Goal: Task Accomplishment & Management: Manage account settings

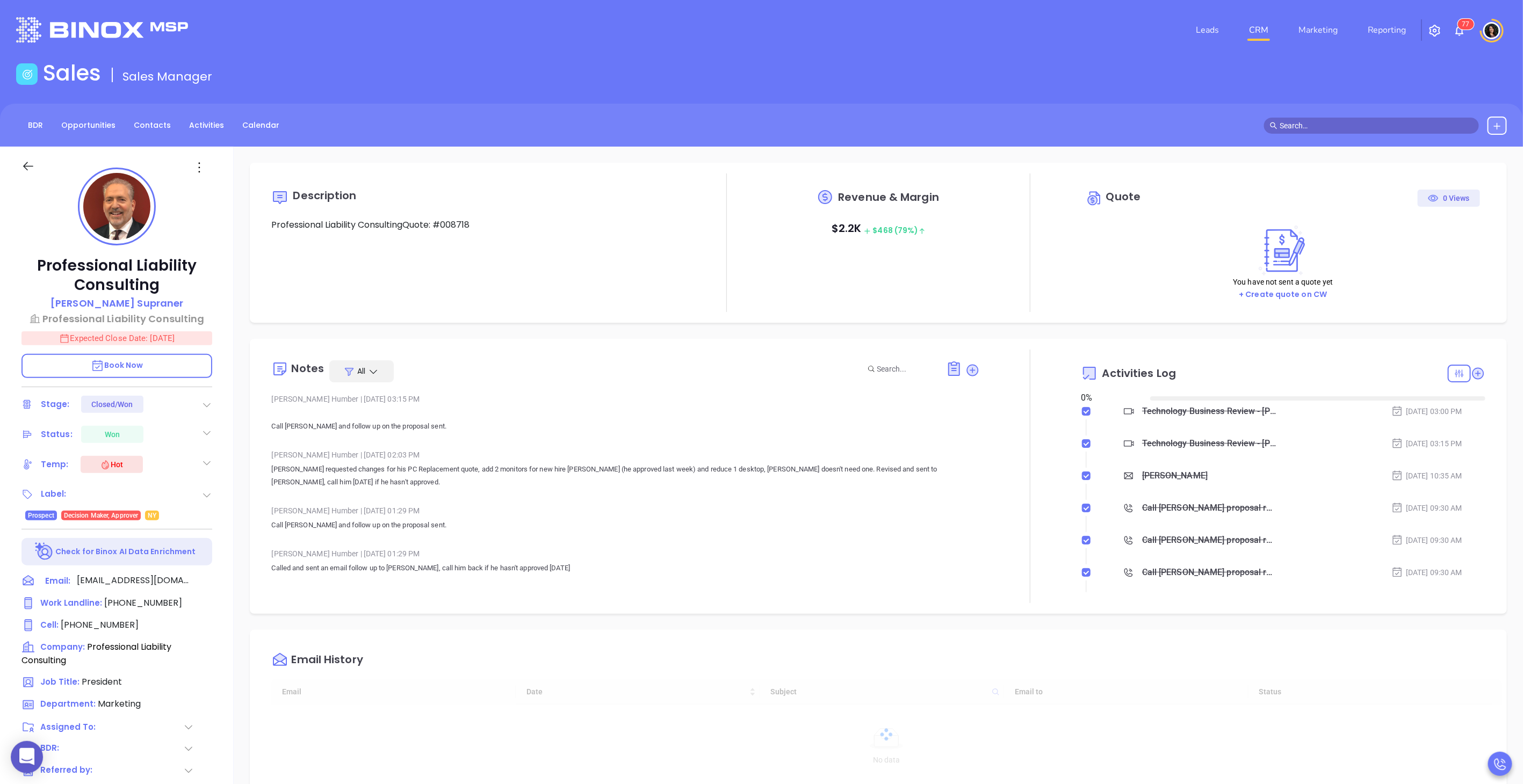
type input "[DATE]"
type input "[PERSON_NAME]"
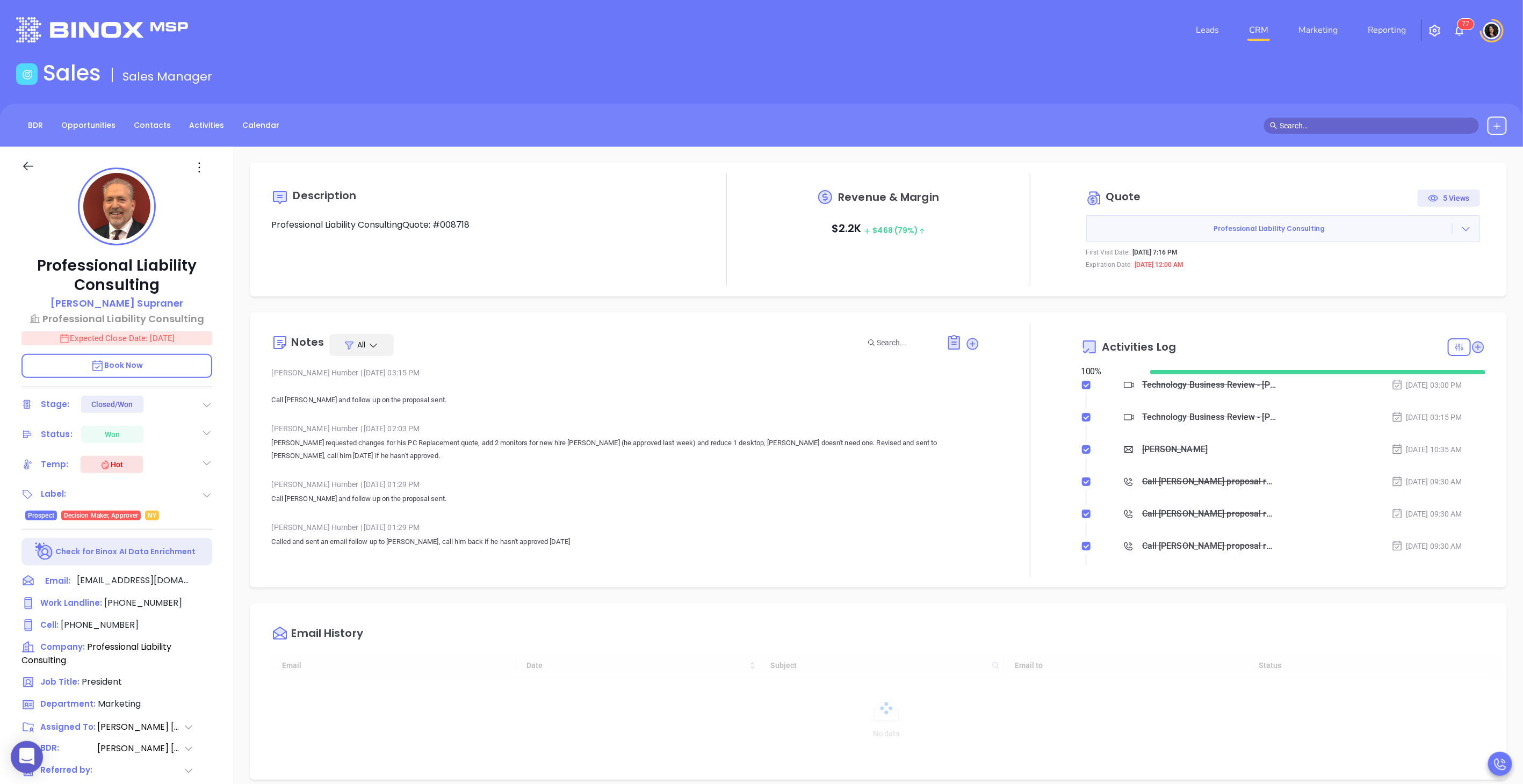
click at [1264, 26] on link "CRM" at bounding box center [1258, 30] width 28 height 21
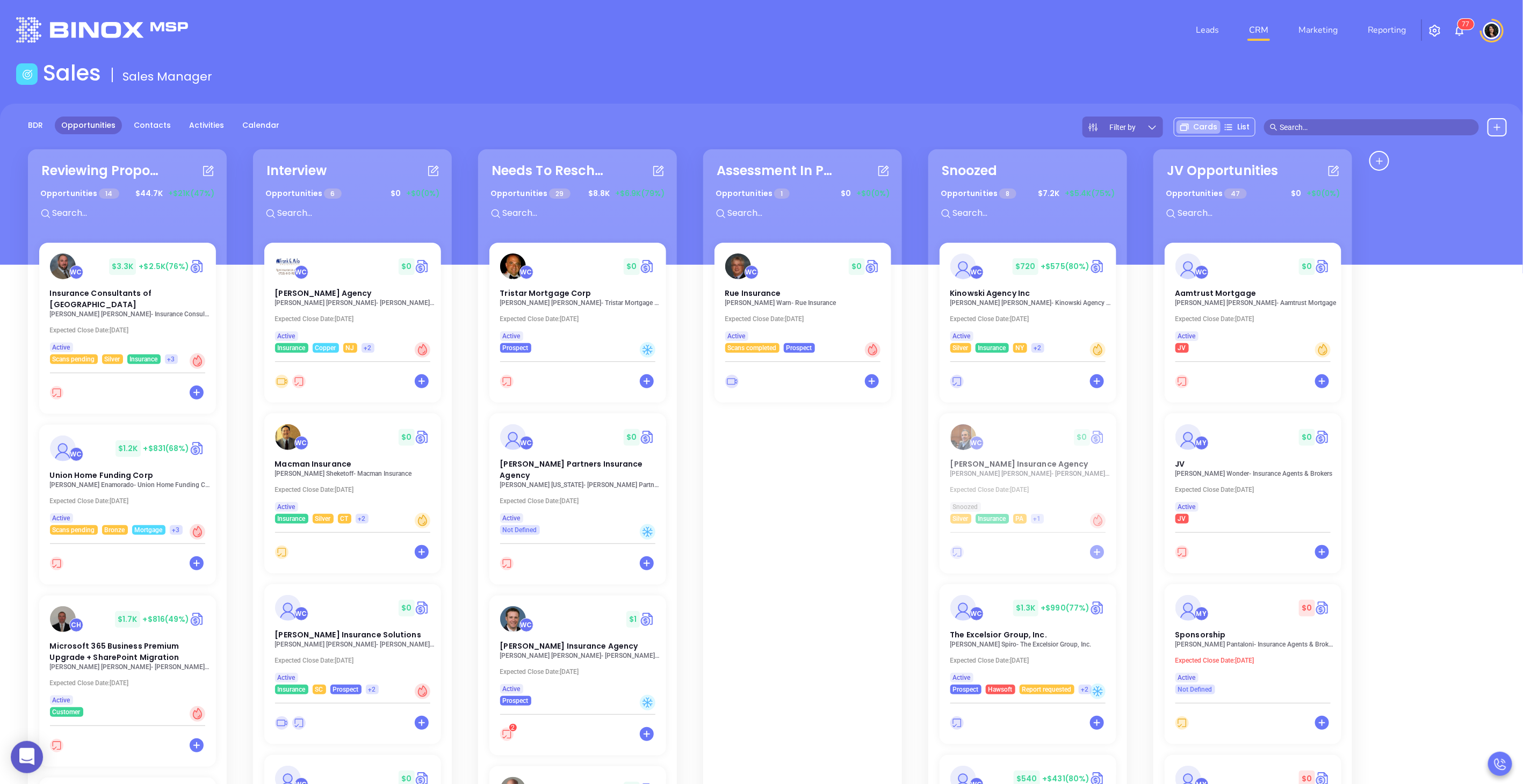
click at [1061, 81] on div "Sales Sales Manager" at bounding box center [761, 75] width 1504 height 30
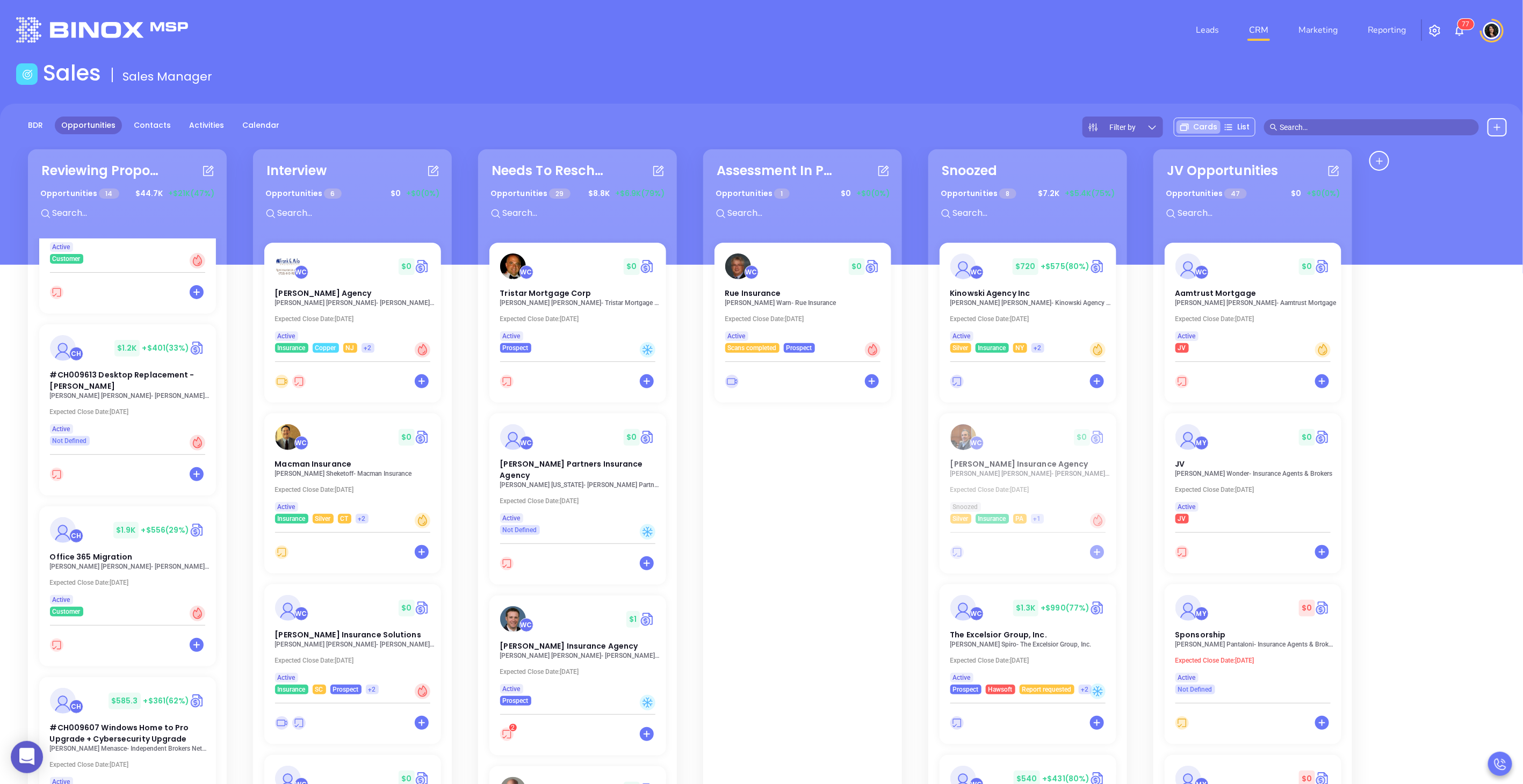
scroll to position [454, 0]
click at [97, 369] on span "#CH009613 Desktop Replacement - [PERSON_NAME]" at bounding box center [122, 379] width 149 height 23
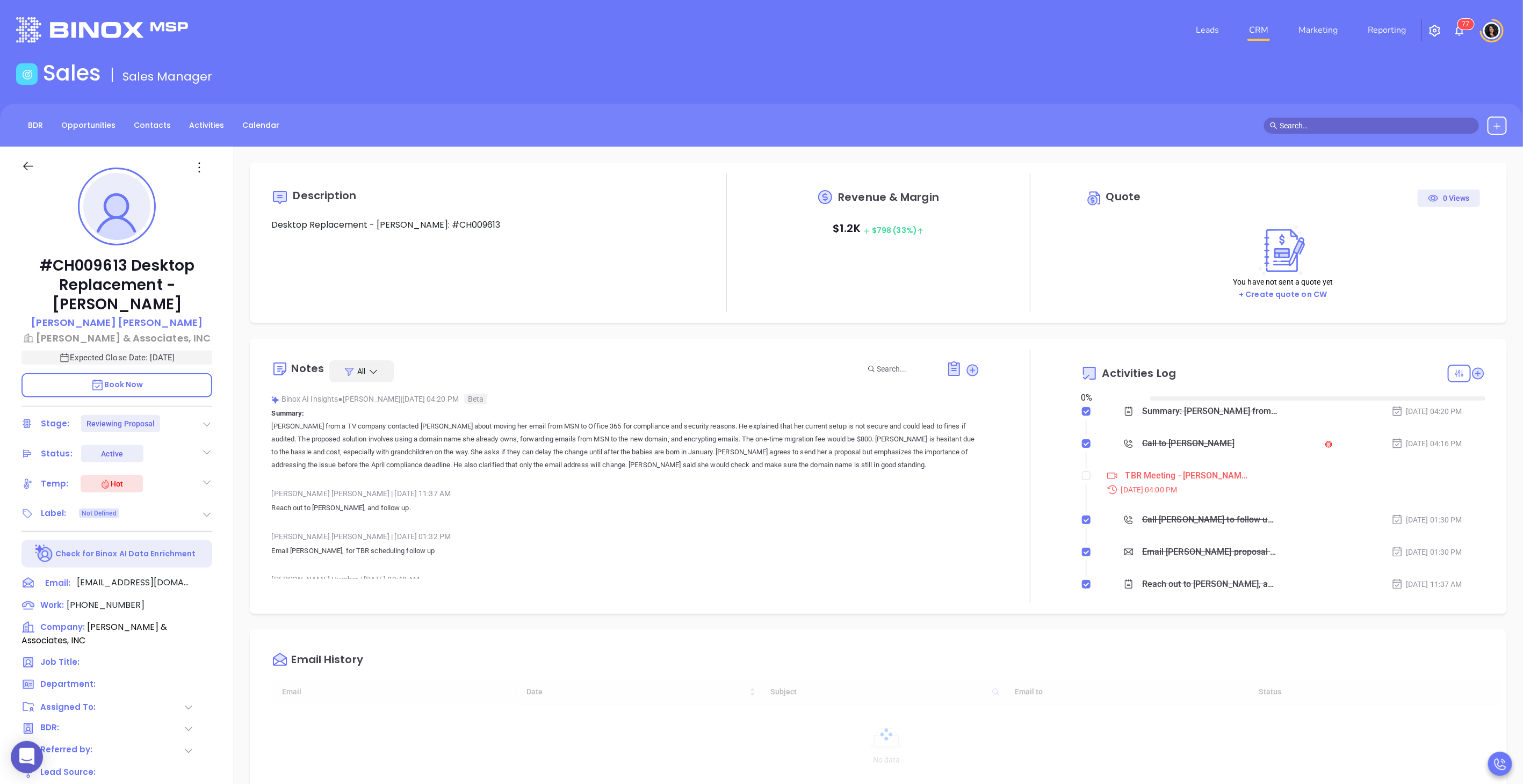
type input "[DATE]"
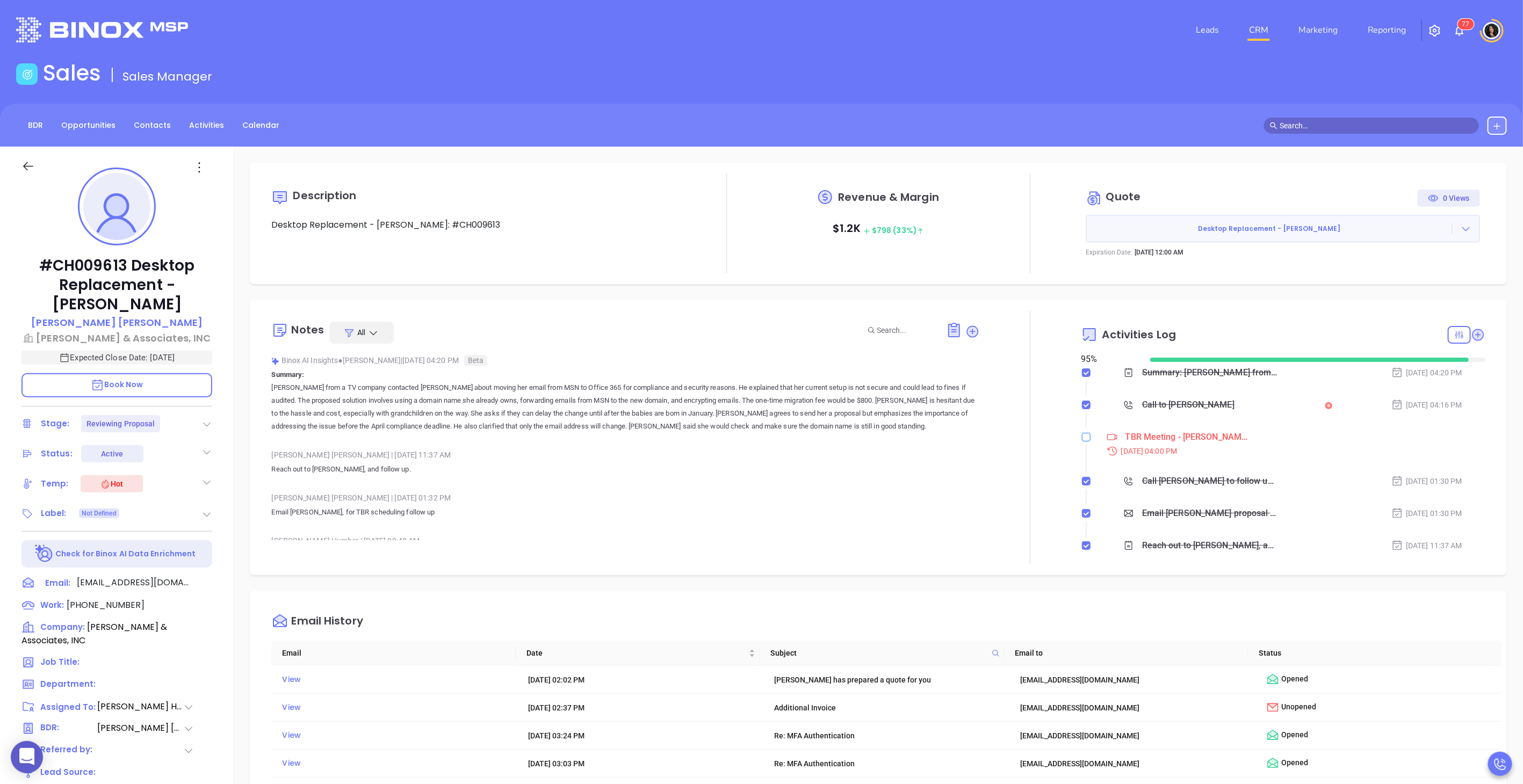
type input "[PERSON_NAME]"
click at [1082, 437] on input "checkbox" at bounding box center [1086, 437] width 9 height 9
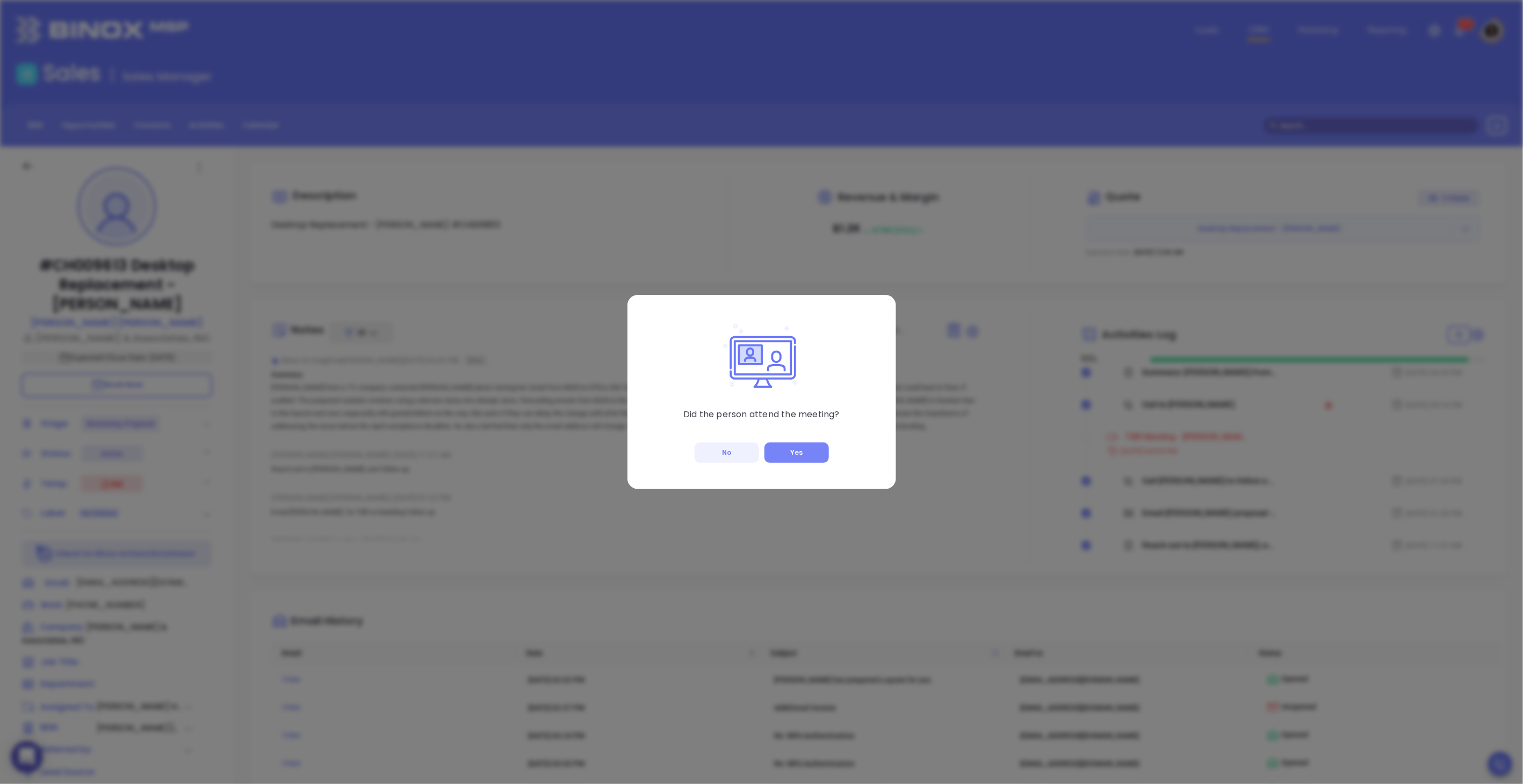
click at [792, 449] on button "Yes" at bounding box center [796, 453] width 65 height 21
checkbox input "true"
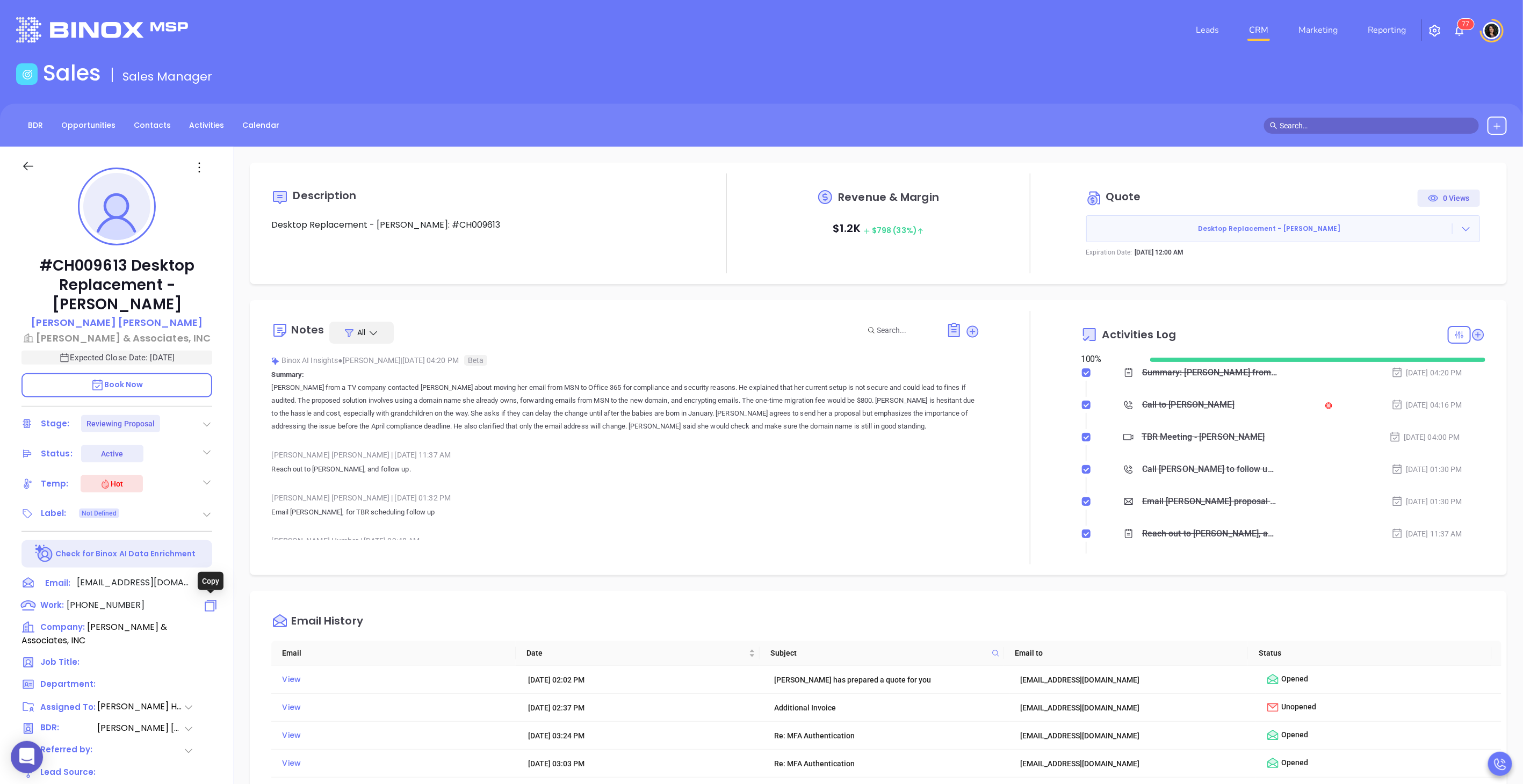
click at [210, 603] on icon at bounding box center [210, 605] width 15 height 15
click at [1461, 224] on icon at bounding box center [1466, 229] width 11 height 11
click at [1404, 284] on link "View Order [PERSON_NAME]" at bounding box center [1407, 278] width 111 height 11
click at [1382, 129] on input "text" at bounding box center [1377, 126] width 194 height 12
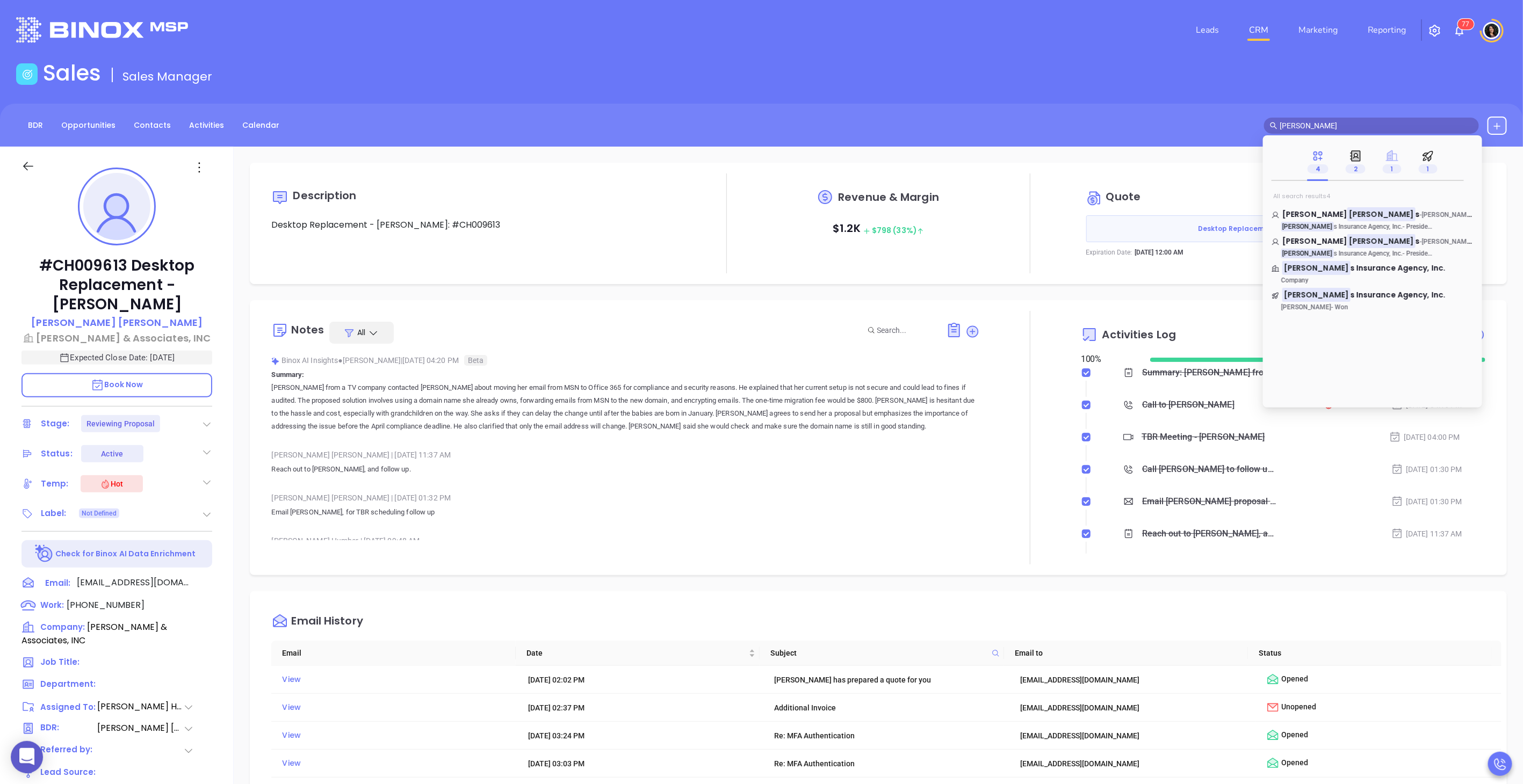
type input "[PERSON_NAME]"
click at [1389, 158] on icon at bounding box center [1392, 156] width 12 height 11
click at [1351, 216] on span "s Insurance Agency, Inc." at bounding box center [1398, 214] width 95 height 11
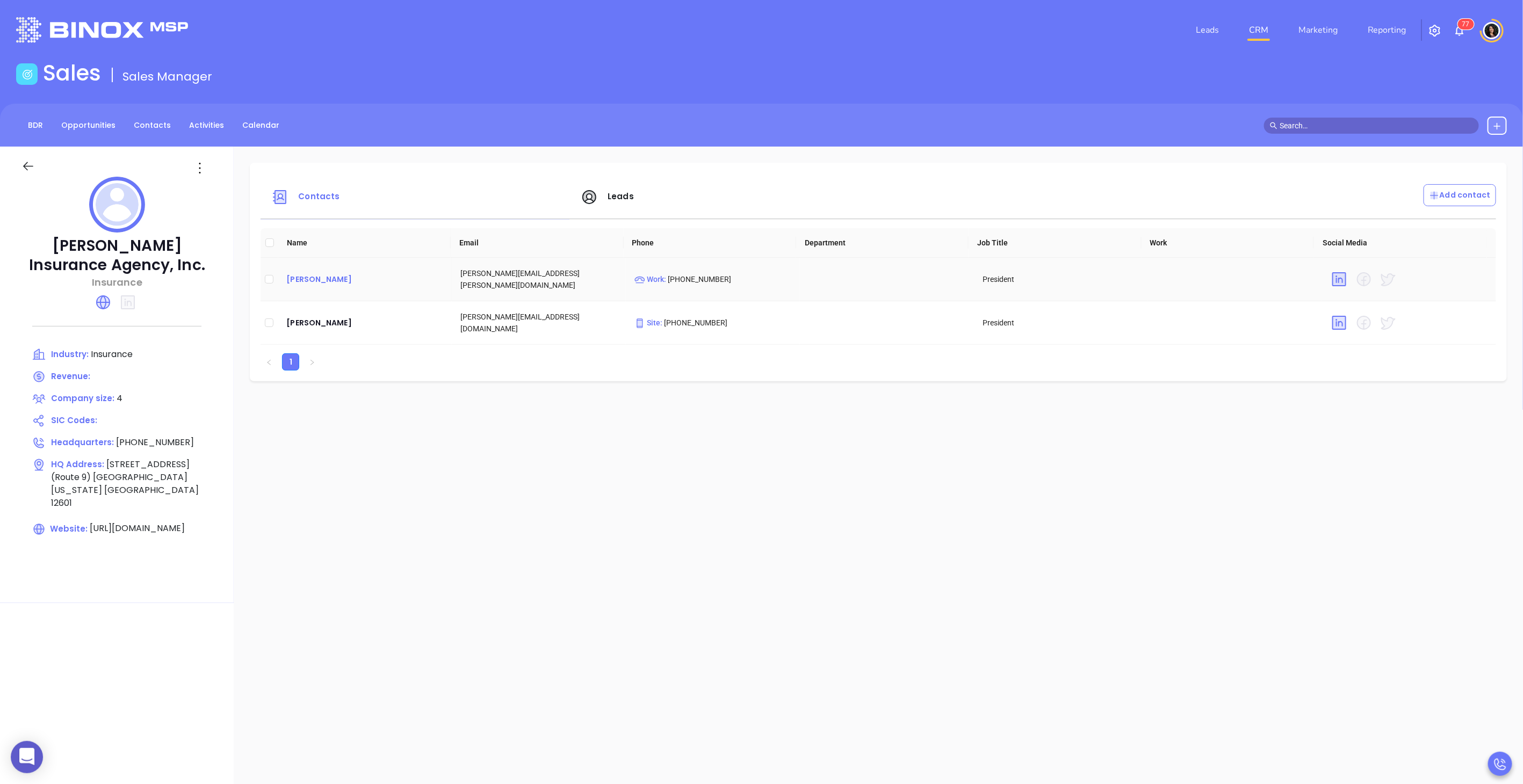
click at [325, 278] on div "[PERSON_NAME]" at bounding box center [365, 279] width 157 height 13
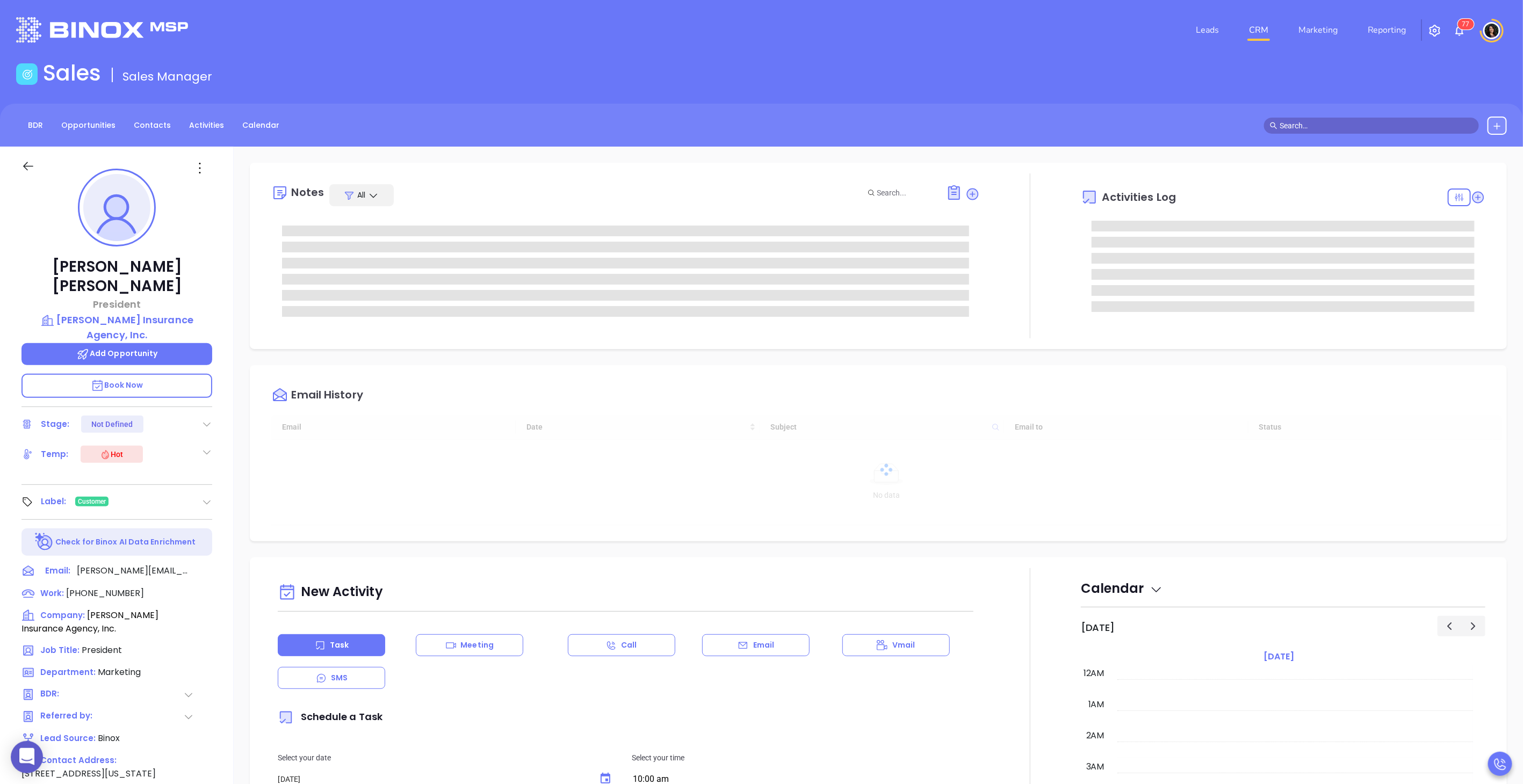
type input "[DATE]"
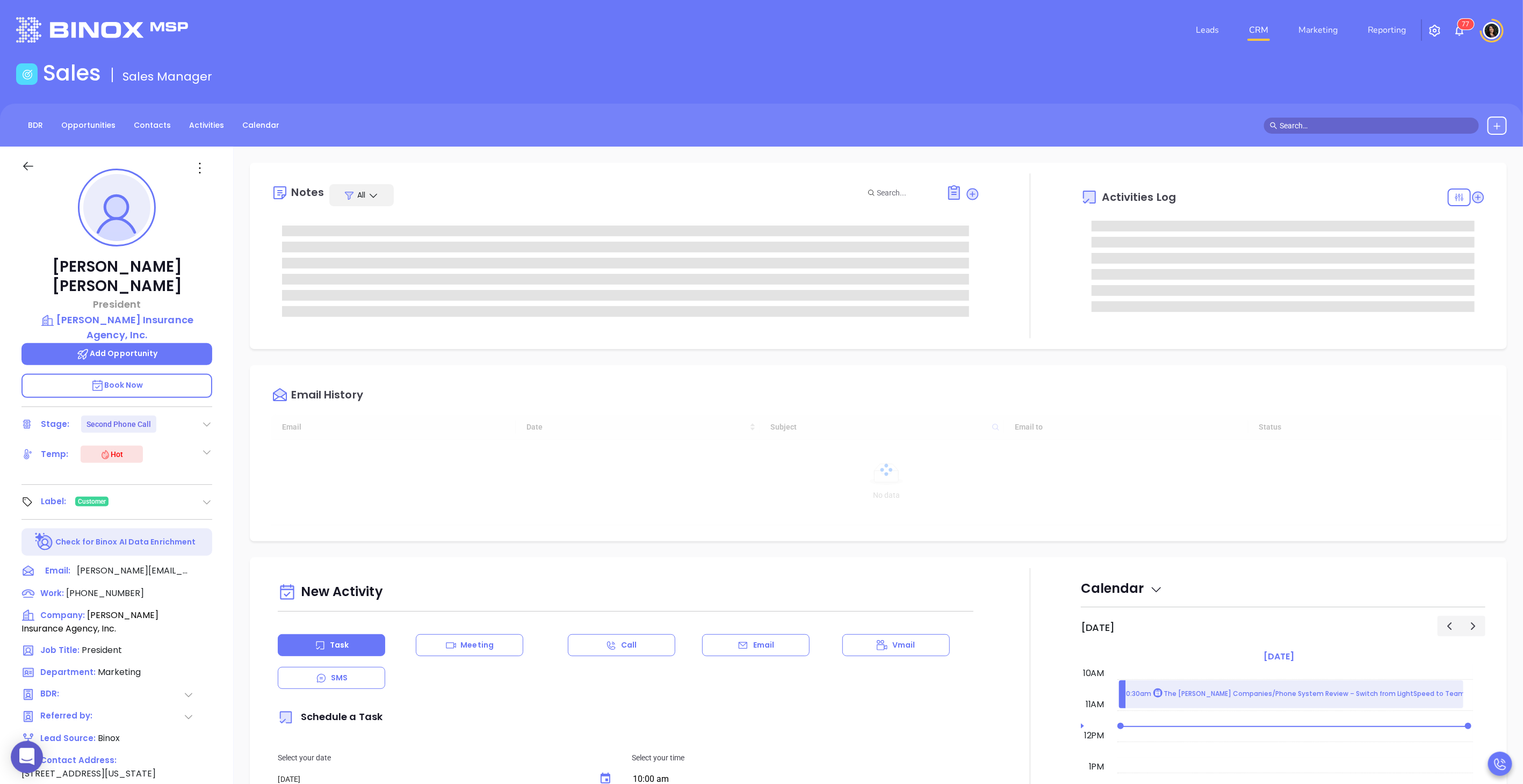
type input "[PERSON_NAME]"
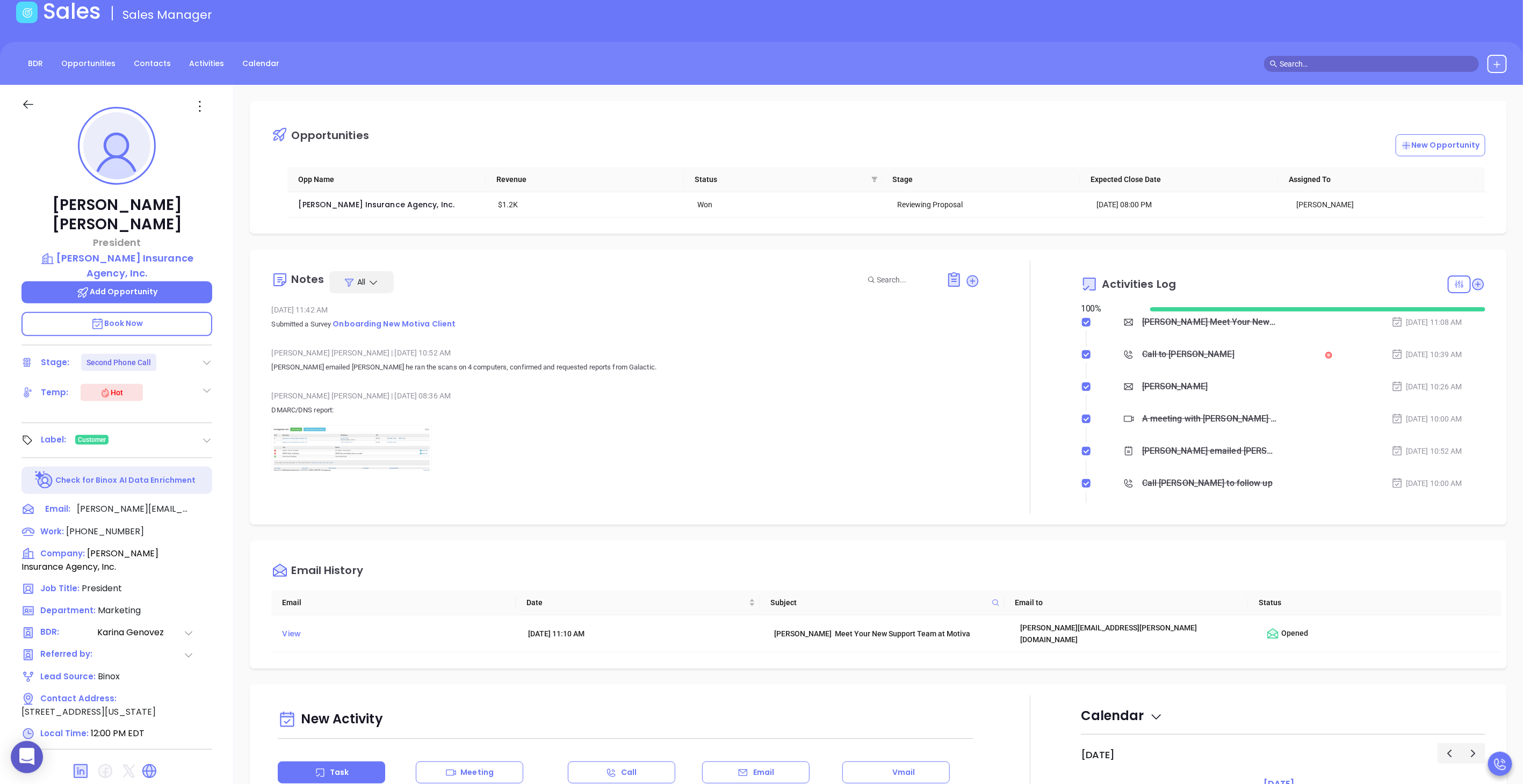
scroll to position [0, 0]
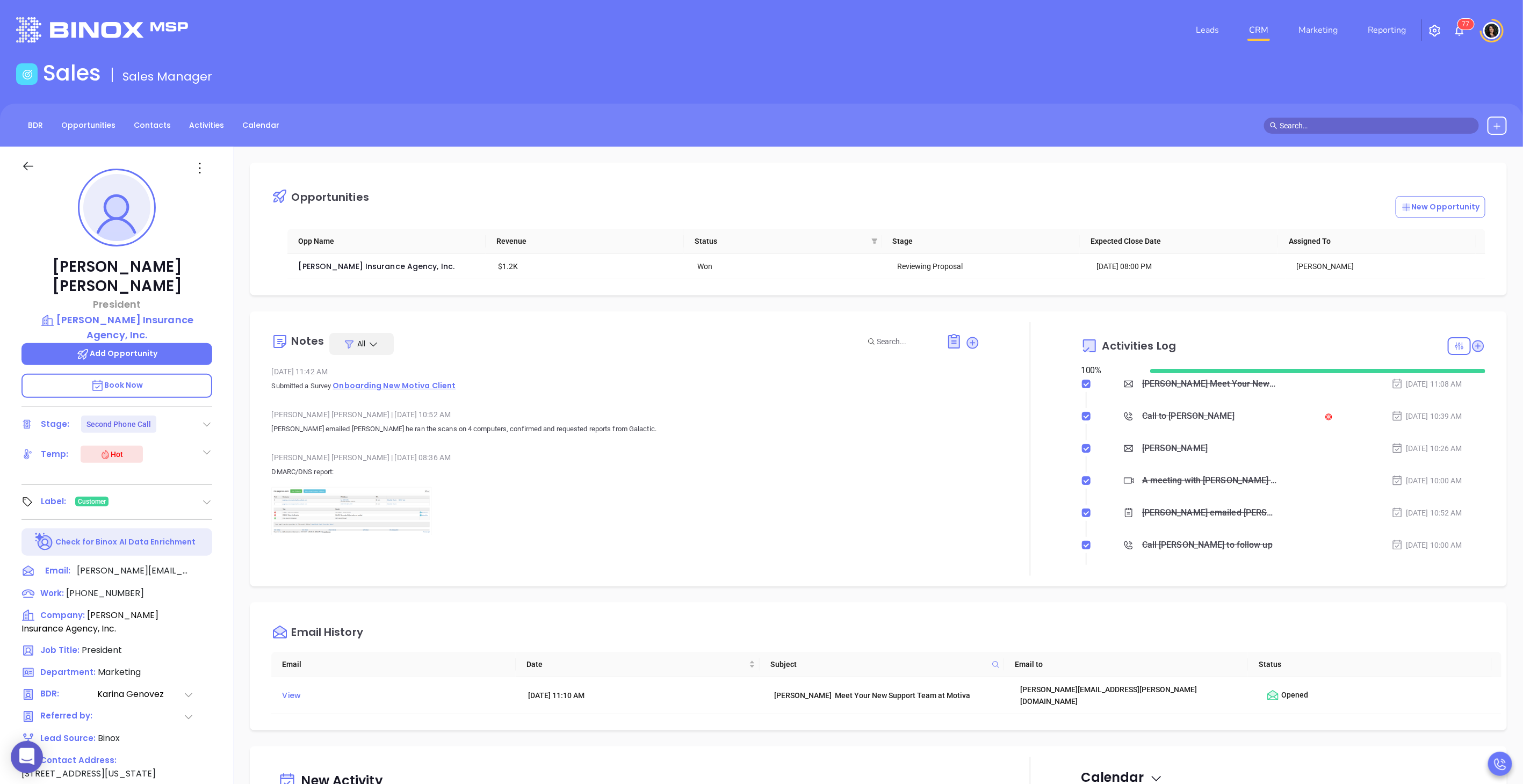
click at [403, 383] on span "Onboarding New Motiva Client" at bounding box center [394, 385] width 123 height 11
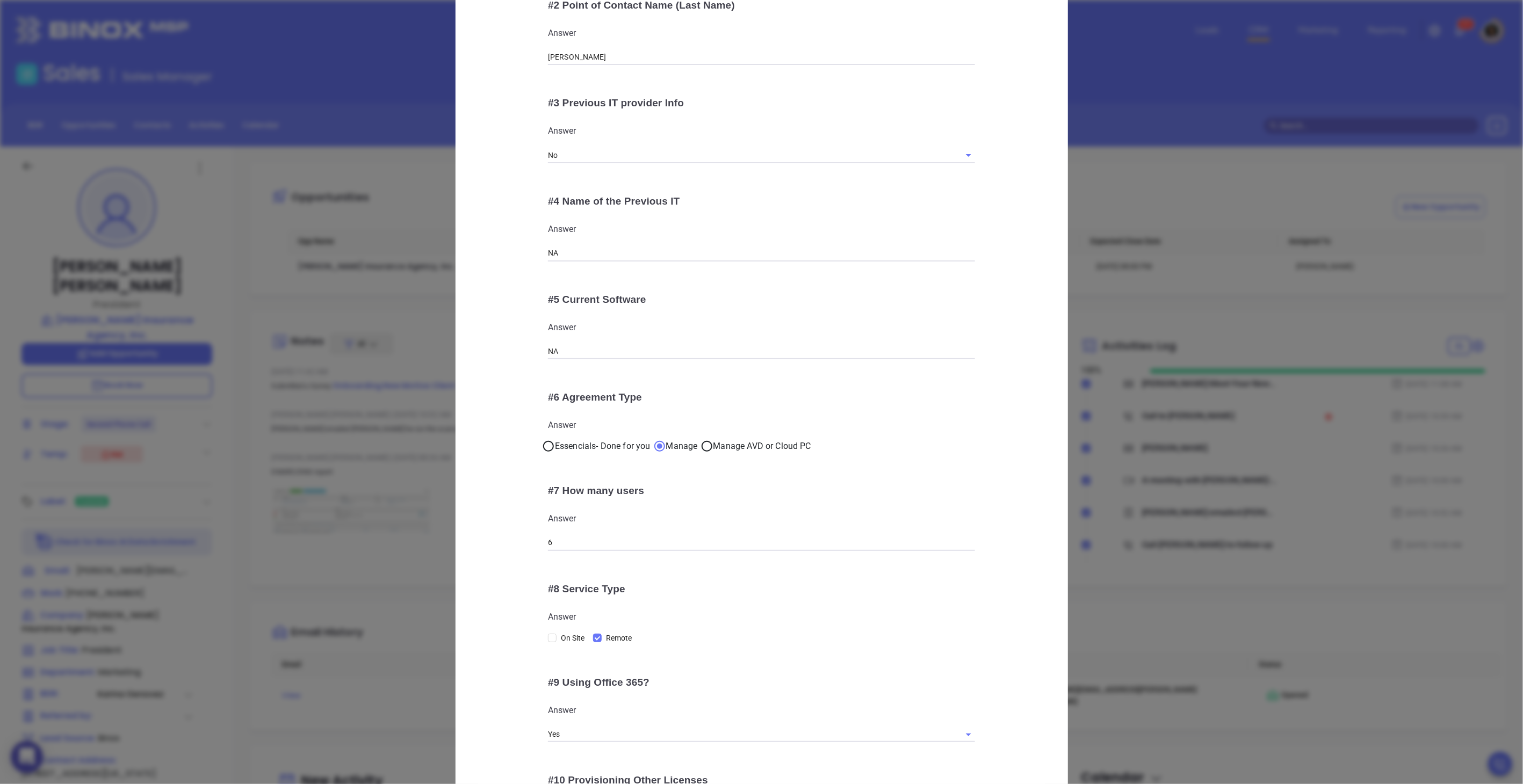
scroll to position [278, 0]
click at [426, 546] on div "Download this document Onboarding New Motiva Client # 1 Point of Contact Name (…" at bounding box center [762, 392] width 1523 height 784
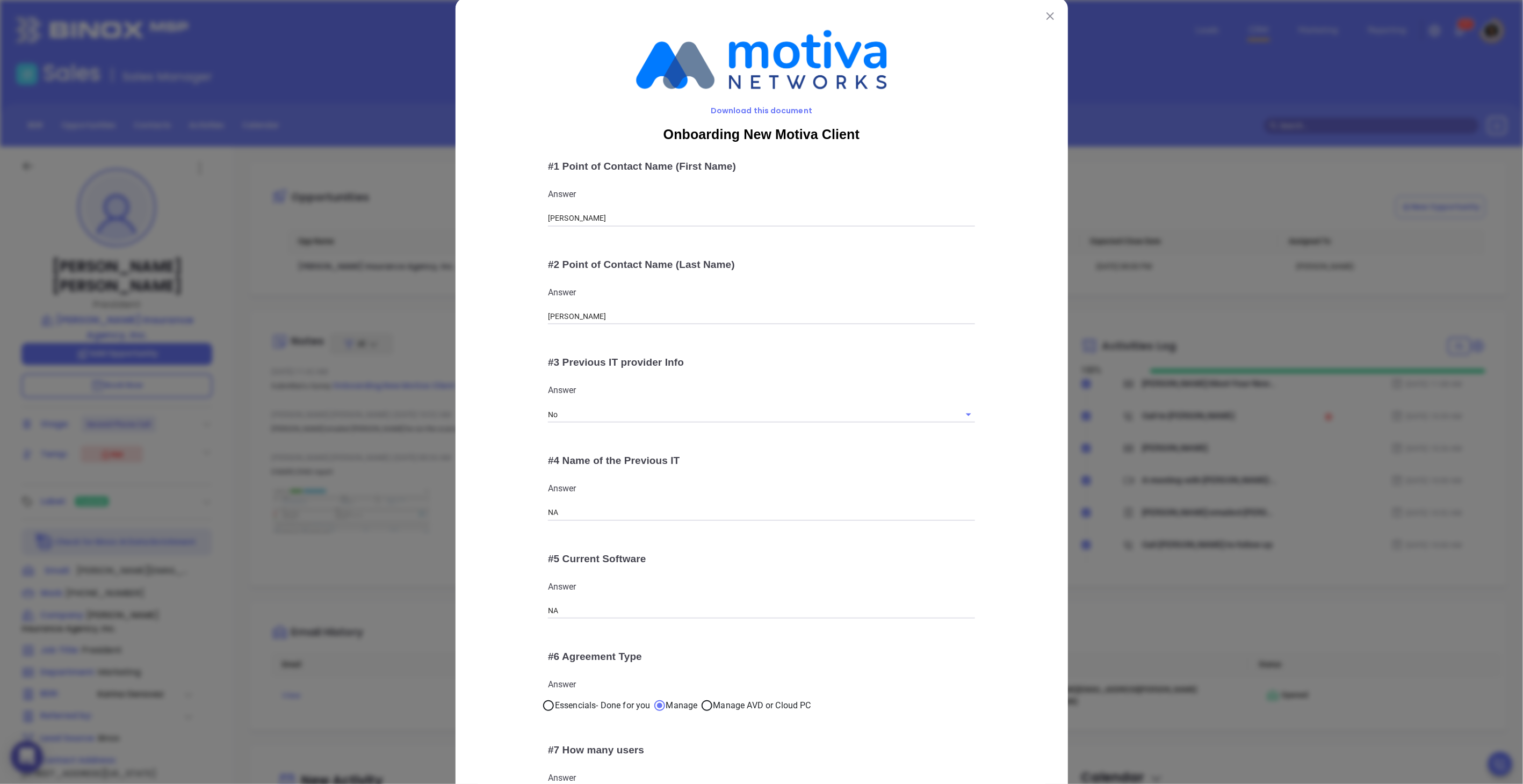
scroll to position [0, 0]
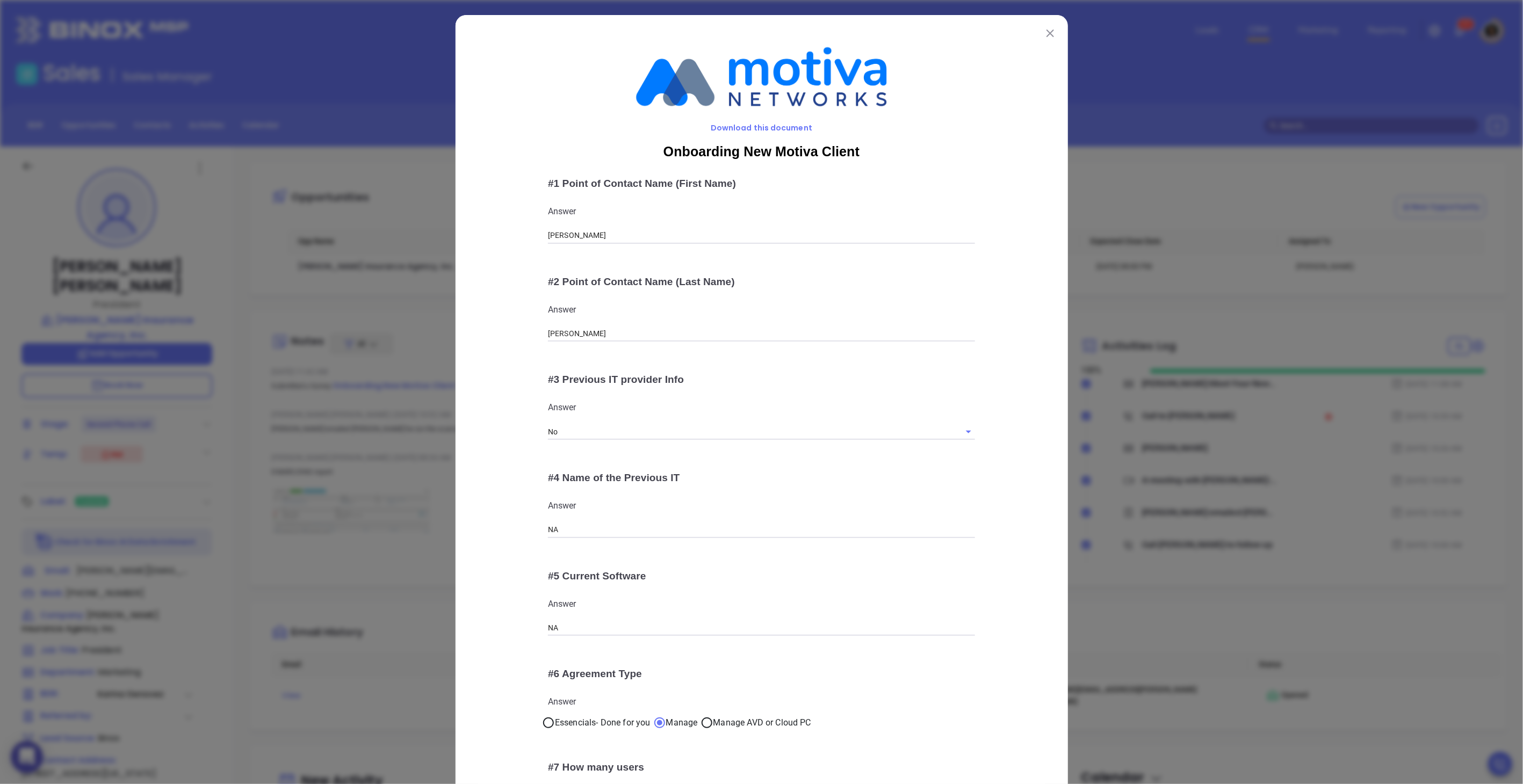
click at [1044, 39] on button at bounding box center [1050, 33] width 14 height 14
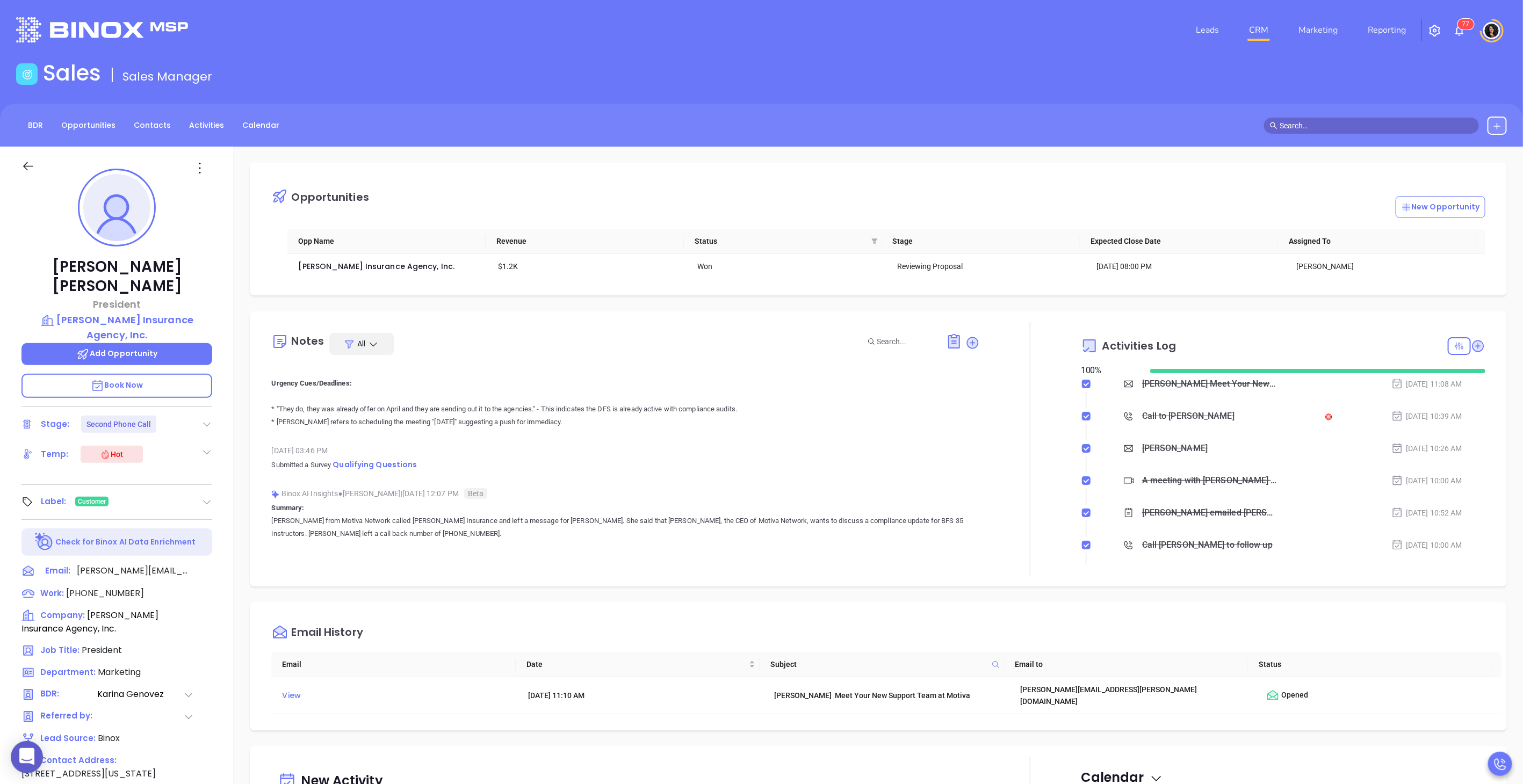
scroll to position [1692, 0]
click at [383, 459] on span "Qualifying Questions" at bounding box center [375, 464] width 84 height 11
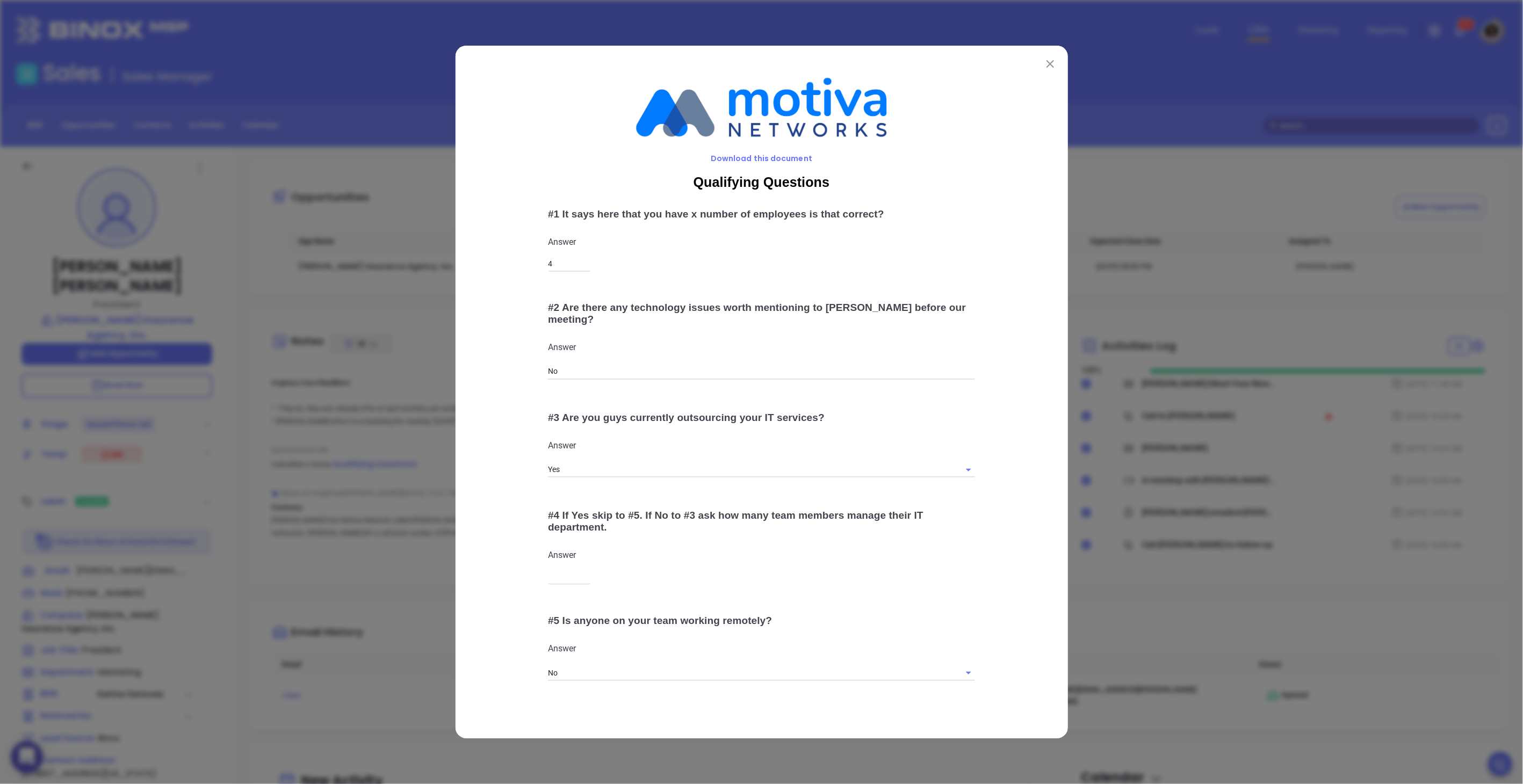
click at [1047, 70] on button at bounding box center [1050, 63] width 14 height 14
